Goal: Check status: Check status

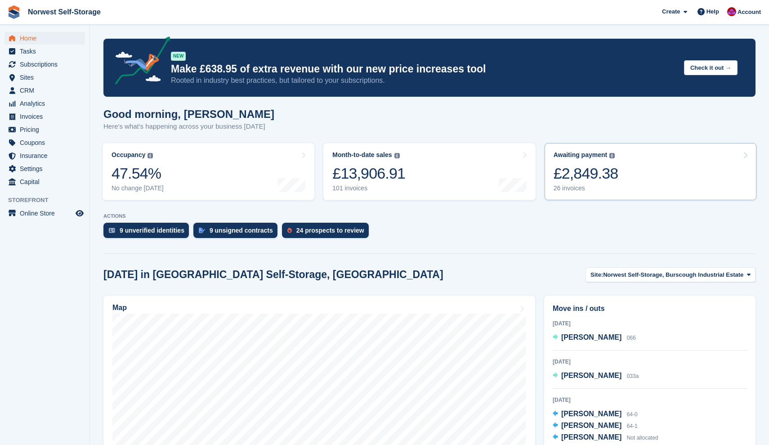
click at [658, 175] on link "Awaiting payment The total outstanding balance on all open invoices. £2,849.38 …" at bounding box center [650, 171] width 212 height 57
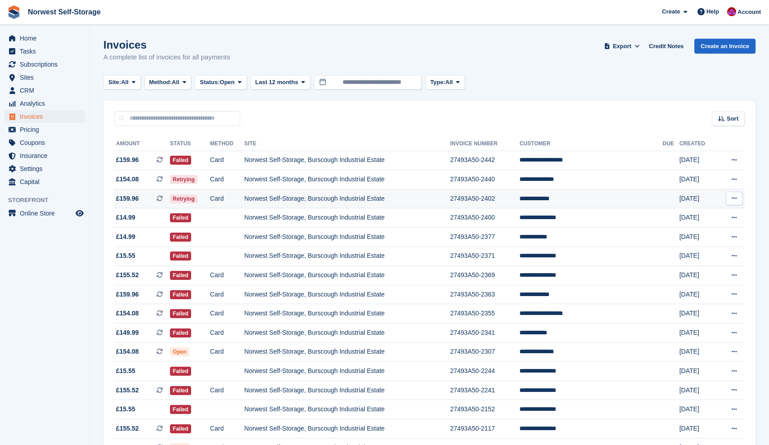
click at [147, 198] on span "£159.96 This is a recurring subscription invoice." at bounding box center [142, 198] width 56 height 9
click at [147, 181] on span "£154.08 This is a recurring subscription invoice." at bounding box center [142, 178] width 56 height 9
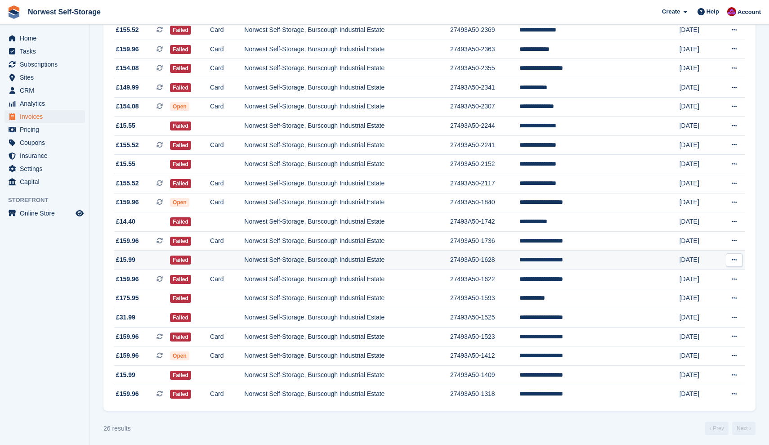
scroll to position [246, 0]
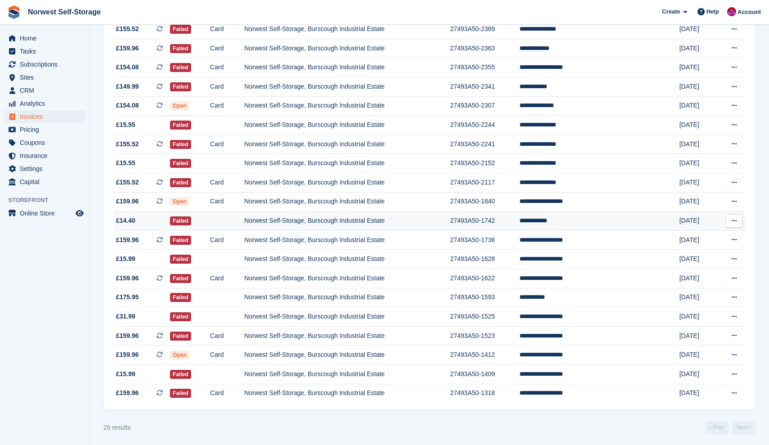
click at [733, 223] on icon at bounding box center [733, 221] width 5 height 6
click at [142, 225] on span "£14.40" at bounding box center [142, 220] width 56 height 9
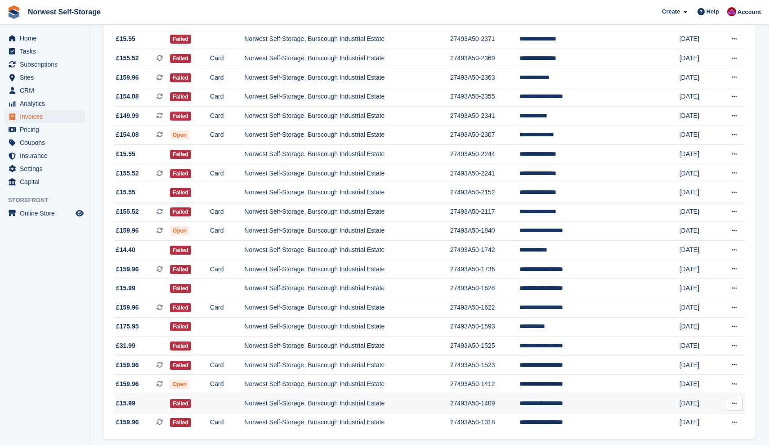
scroll to position [214, 0]
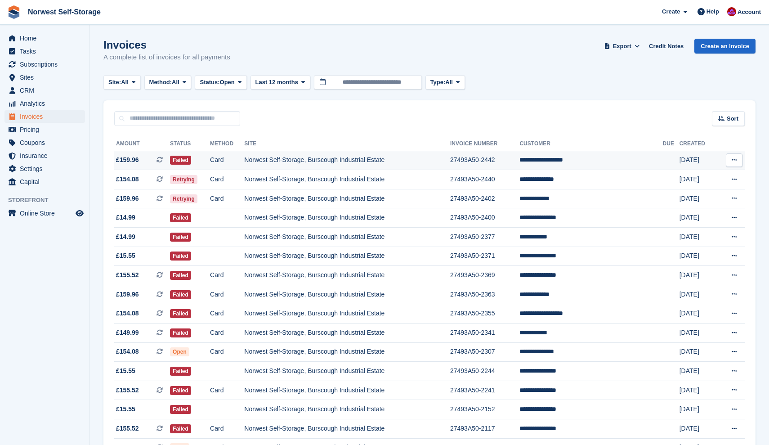
click at [148, 157] on span "£159.96 This is a recurring subscription invoice." at bounding box center [142, 159] width 56 height 9
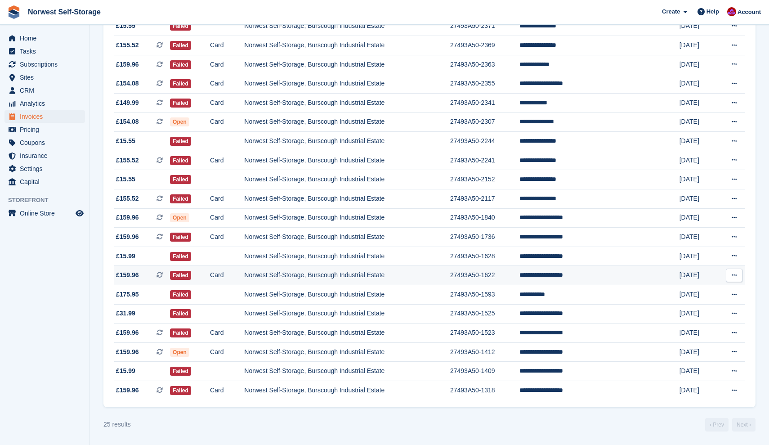
scroll to position [241, 0]
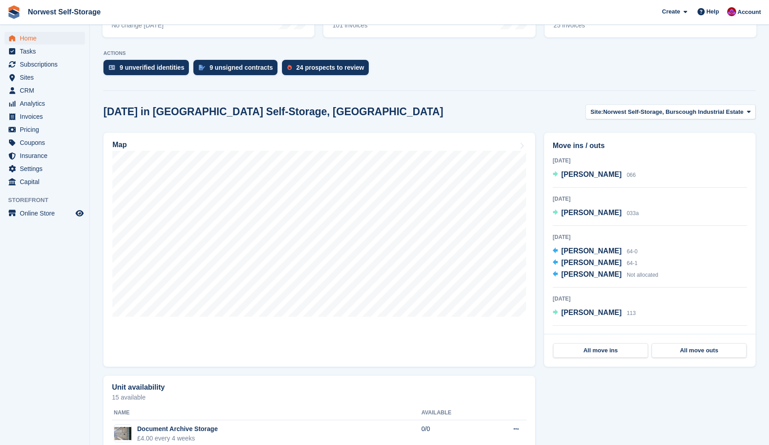
scroll to position [192, 0]
